Goal: Information Seeking & Learning: Learn about a topic

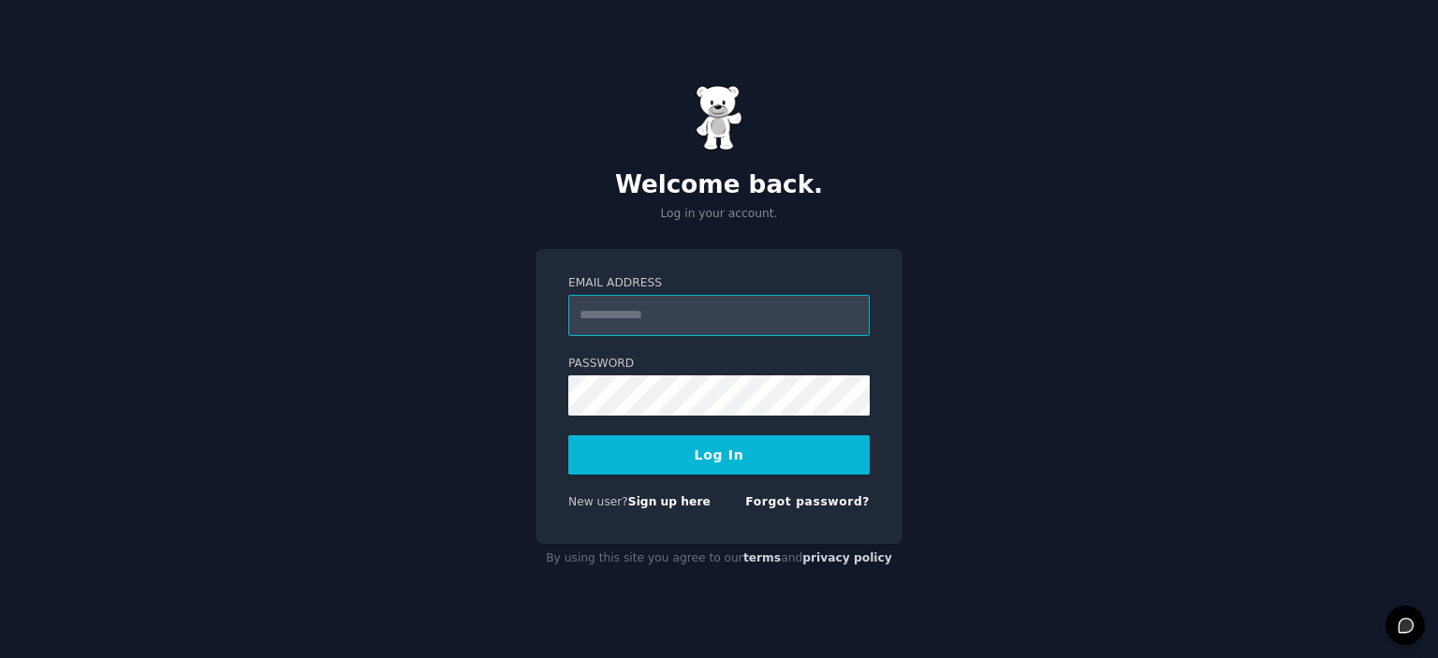
click at [653, 305] on input "Email Address" at bounding box center [718, 315] width 301 height 41
click at [653, 306] on input "Email Address" at bounding box center [718, 315] width 301 height 41
click at [652, 309] on input "Email Address" at bounding box center [718, 315] width 301 height 41
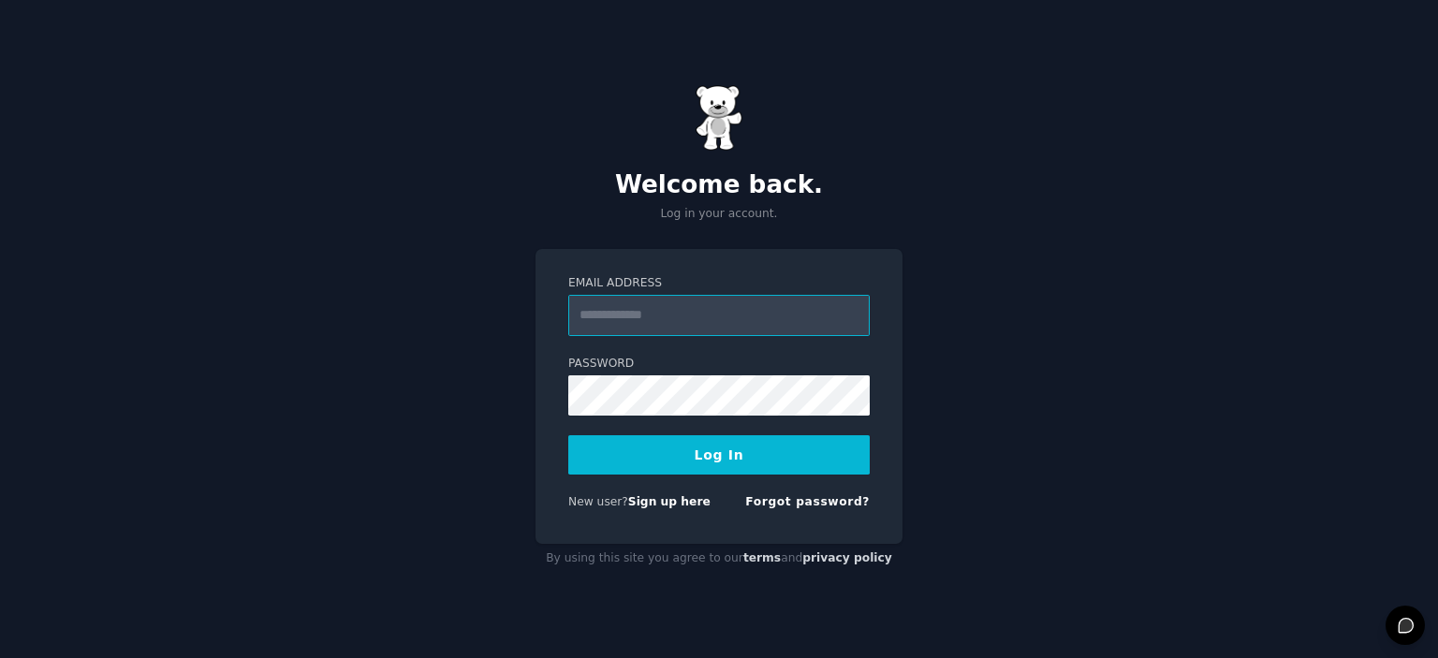
click at [652, 310] on input "Email Address" at bounding box center [718, 315] width 301 height 41
click at [649, 310] on input "Email Address" at bounding box center [718, 315] width 301 height 41
click at [683, 292] on div "Email Address" at bounding box center [718, 305] width 301 height 61
click at [734, 301] on input "Email Address" at bounding box center [718, 315] width 301 height 41
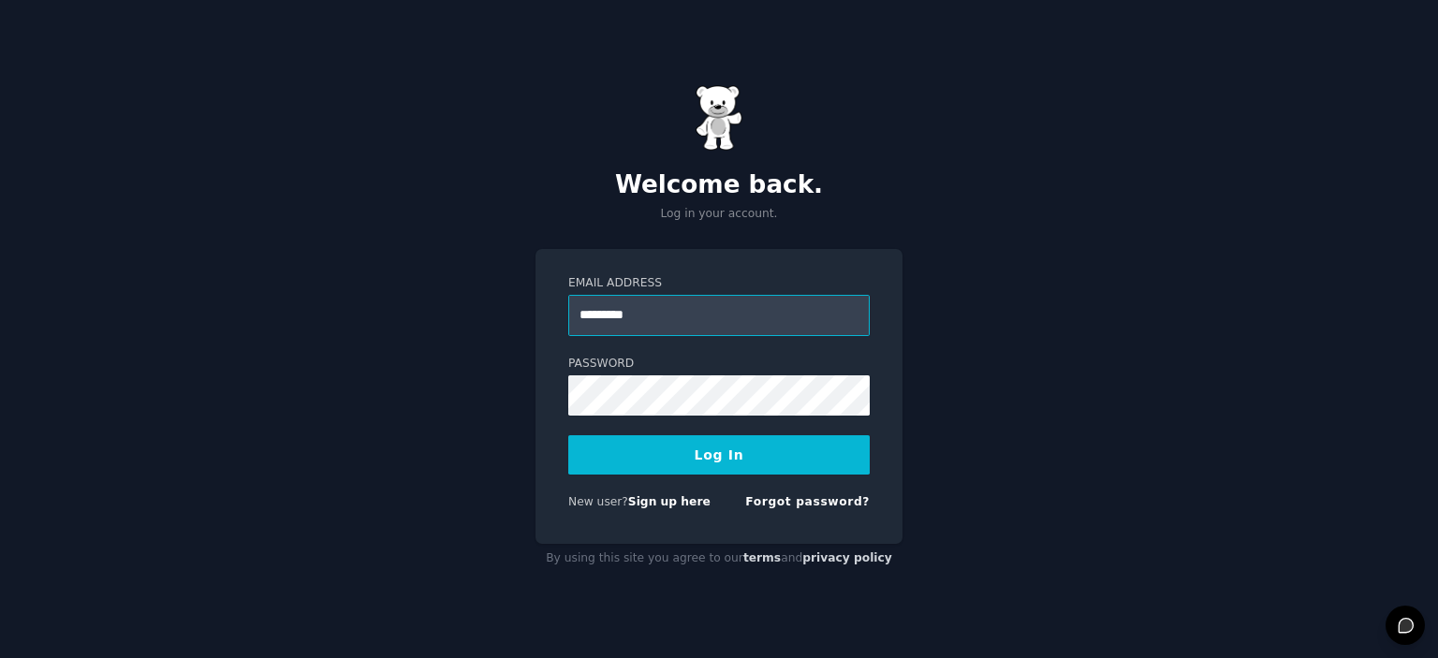
type input "**********"
click at [728, 441] on button "Log In" at bounding box center [718, 454] width 301 height 39
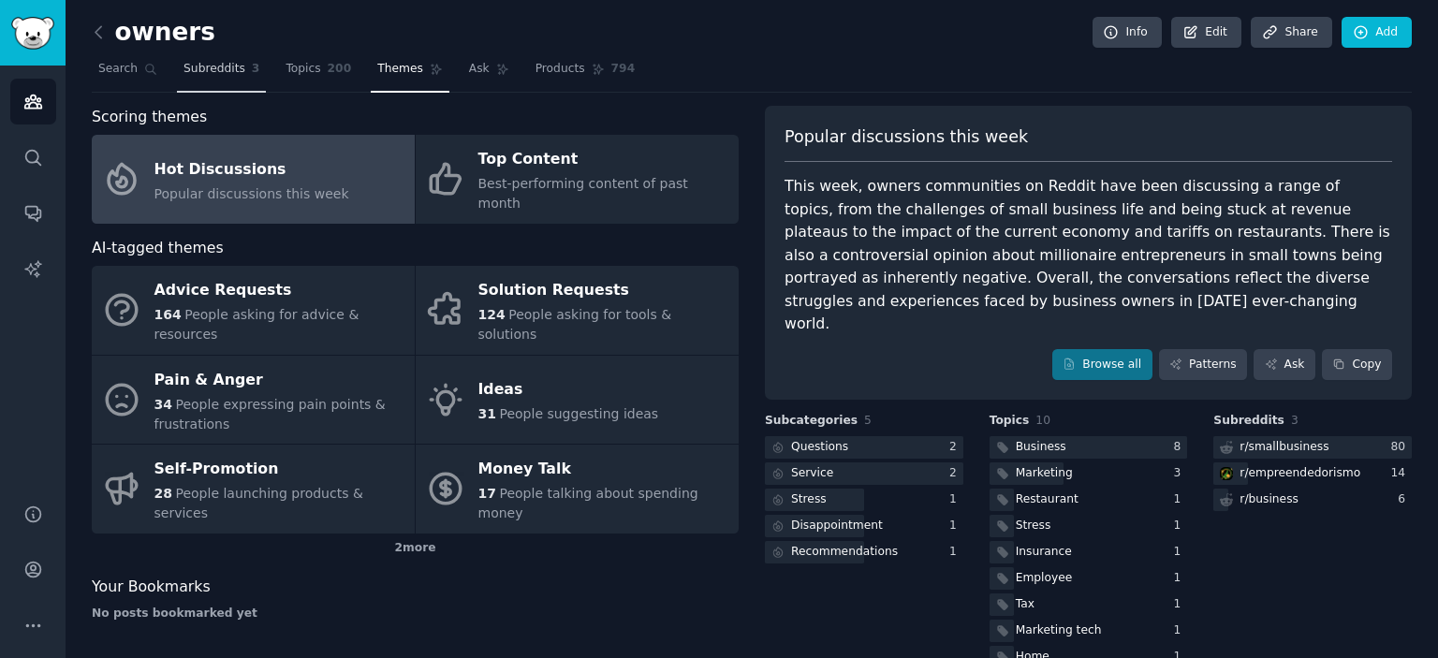
click at [217, 54] on link "Subreddits 3" at bounding box center [221, 73] width 89 height 38
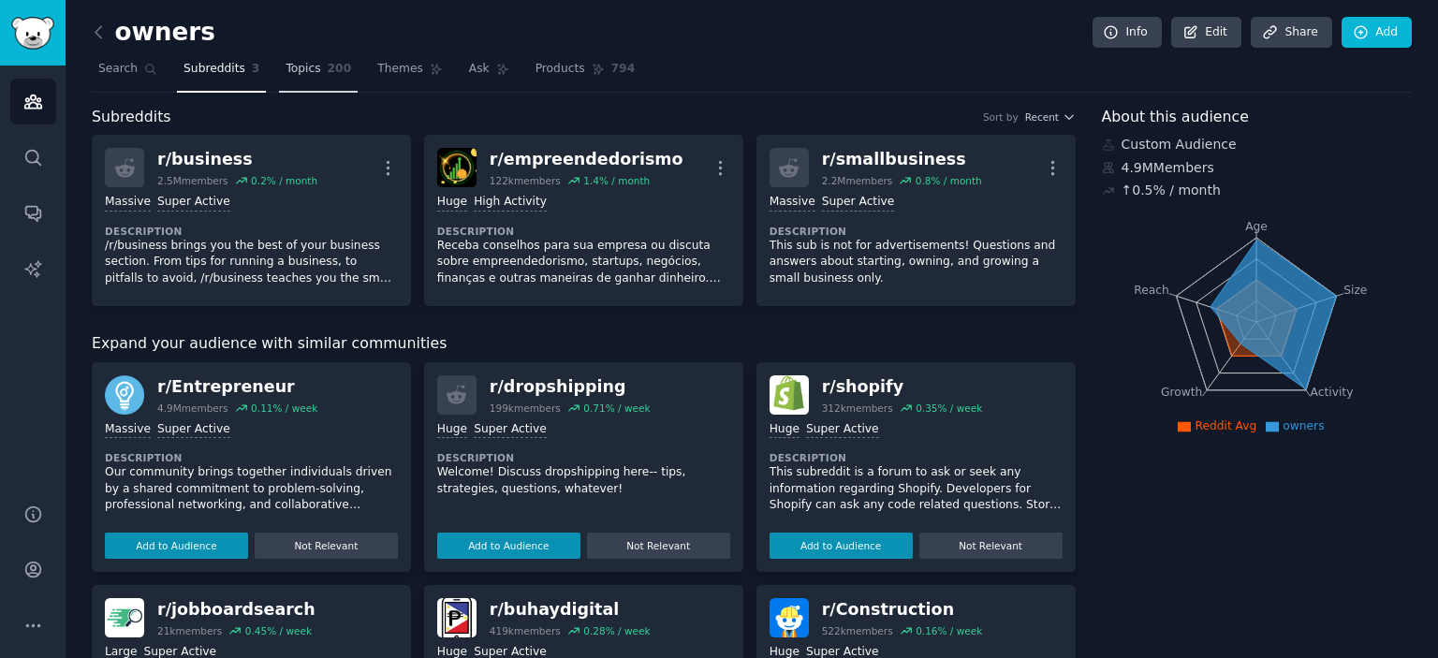
click at [279, 54] on link "Topics 200" at bounding box center [318, 73] width 79 height 38
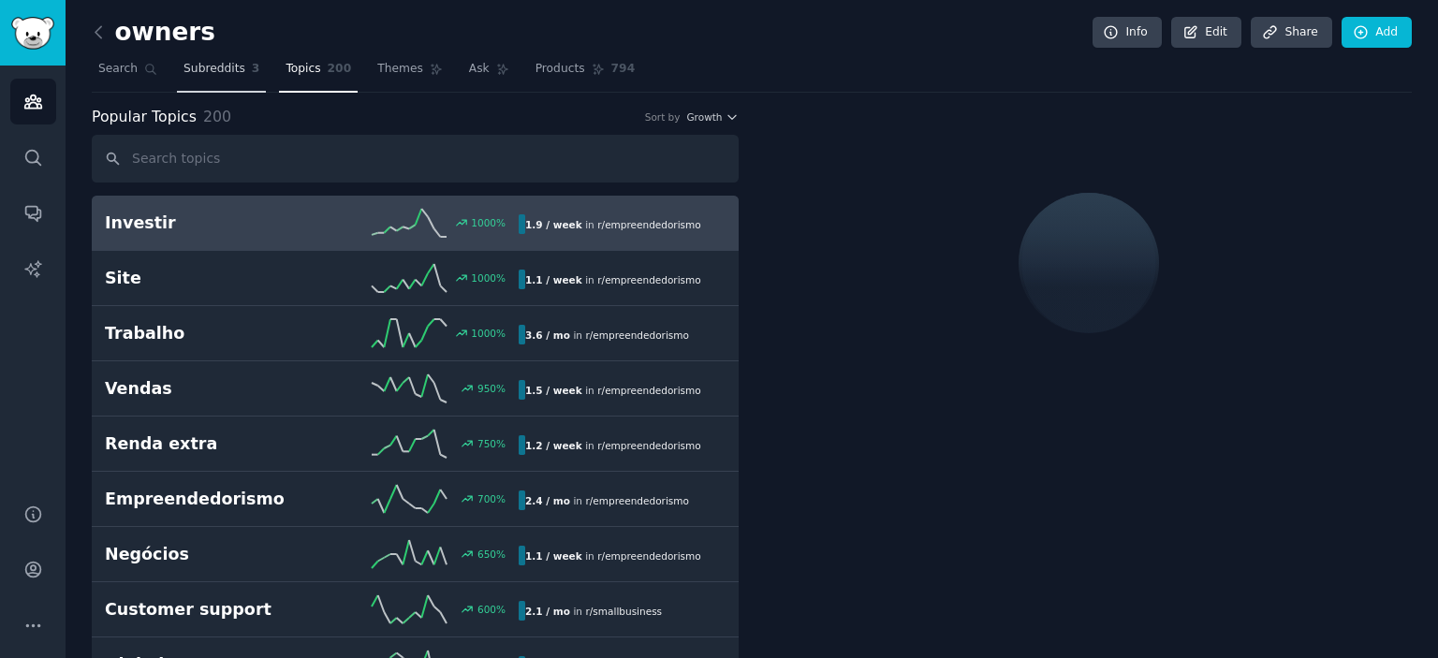
click at [218, 65] on span "Subreddits" at bounding box center [215, 69] width 62 height 17
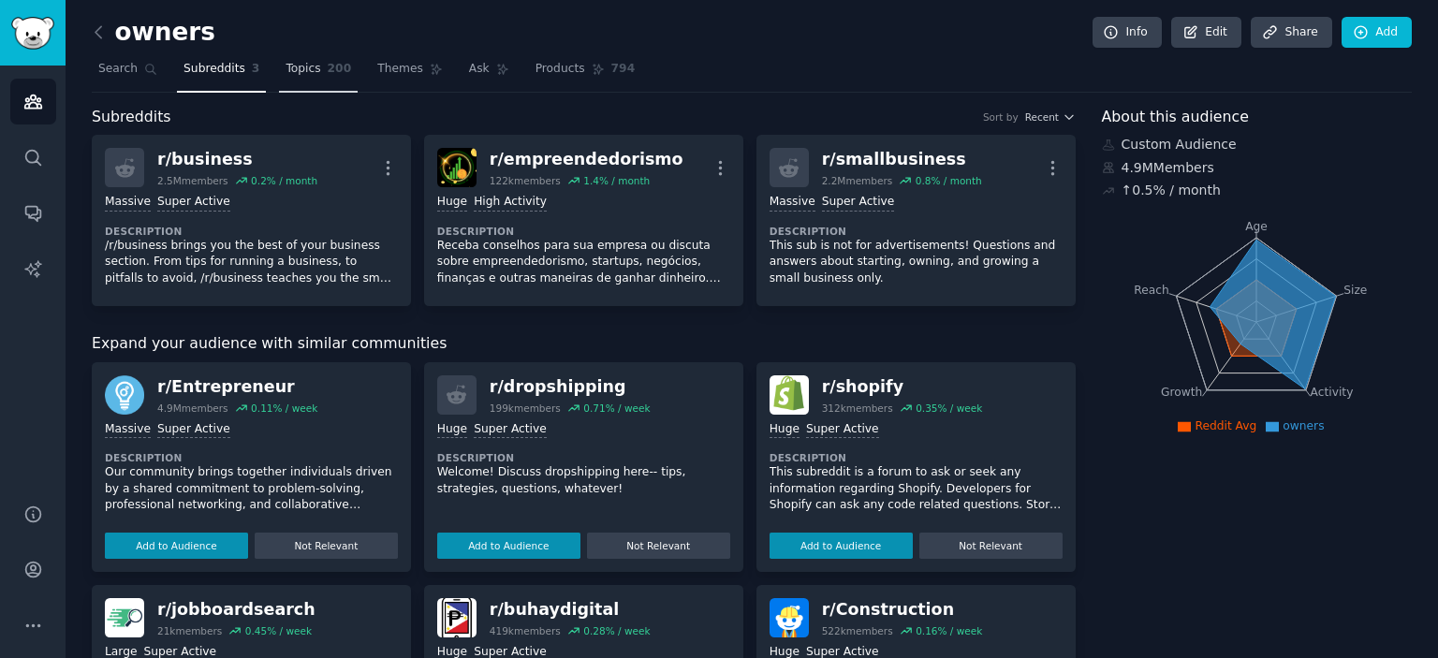
click at [289, 85] on link "Topics 200" at bounding box center [318, 73] width 79 height 38
